Goal: Find specific page/section: Find specific page/section

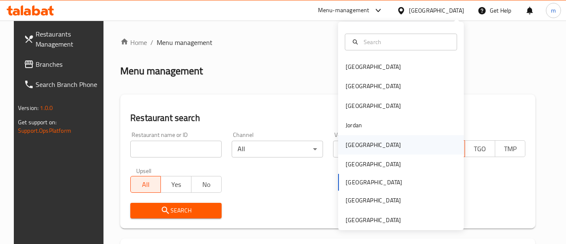
click at [389, 142] on div "[GEOGRAPHIC_DATA]" at bounding box center [401, 144] width 126 height 19
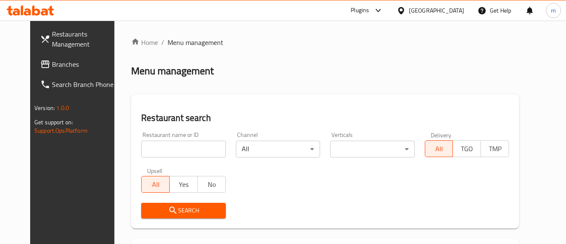
click at [52, 66] on span "Branches" at bounding box center [85, 64] width 66 height 10
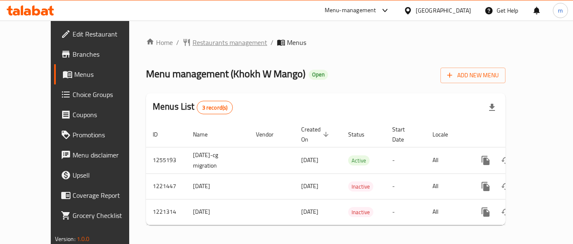
click at [210, 43] on span "Restaurants management" at bounding box center [229, 42] width 75 height 10
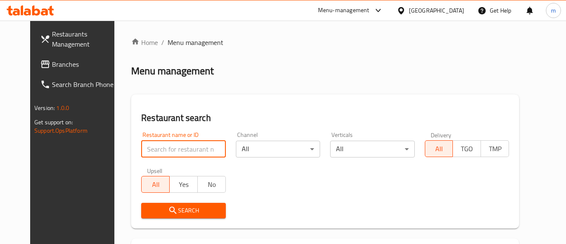
click at [141, 149] on input "search" at bounding box center [183, 148] width 84 height 17
paste input "23507"
type input "23507"
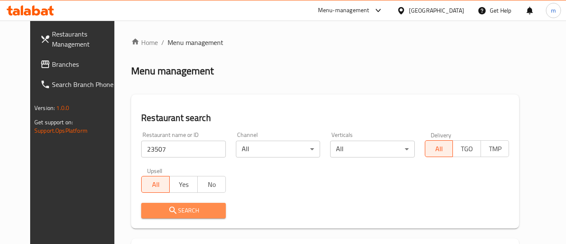
click at [168, 205] on icon "submit" at bounding box center [173, 210] width 10 height 10
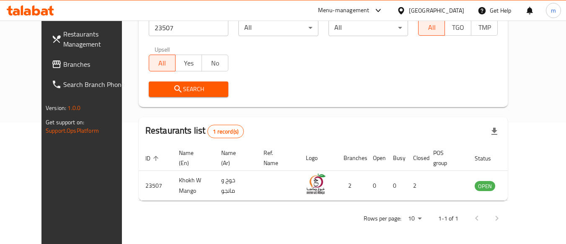
scroll to position [123, 0]
